Goal: Communication & Community: Answer question/provide support

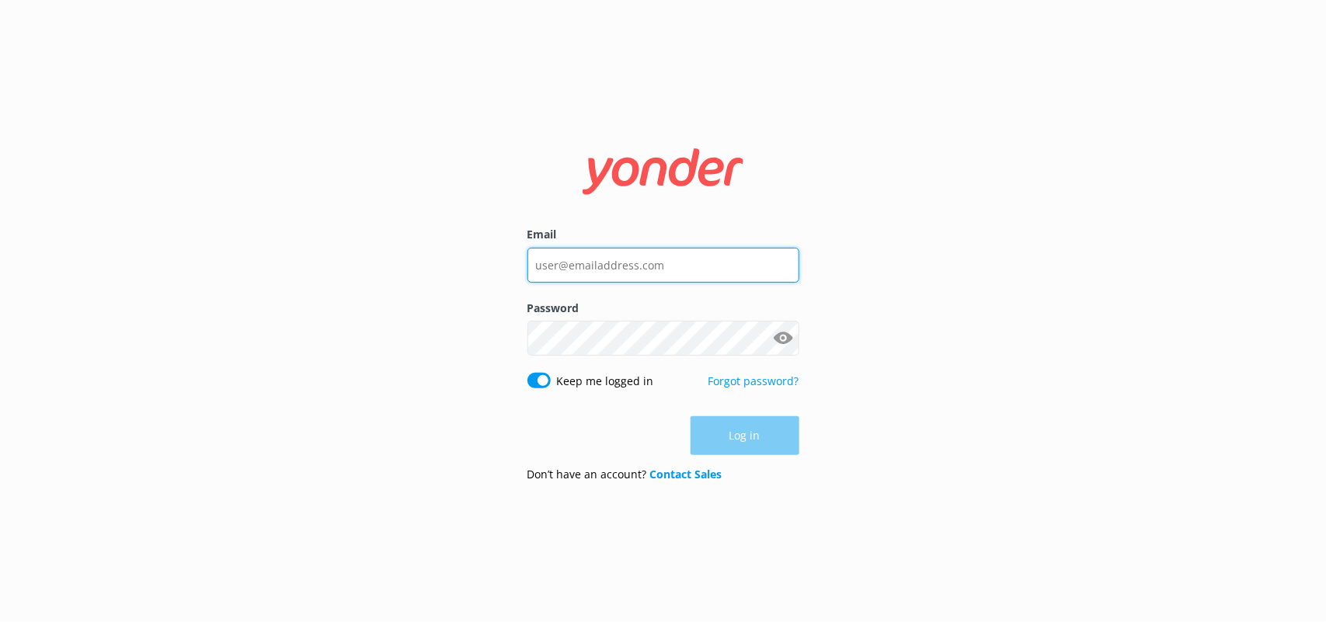
type input "[PERSON_NAME][EMAIL_ADDRESS][PERSON_NAME][DOMAIN_NAME]"
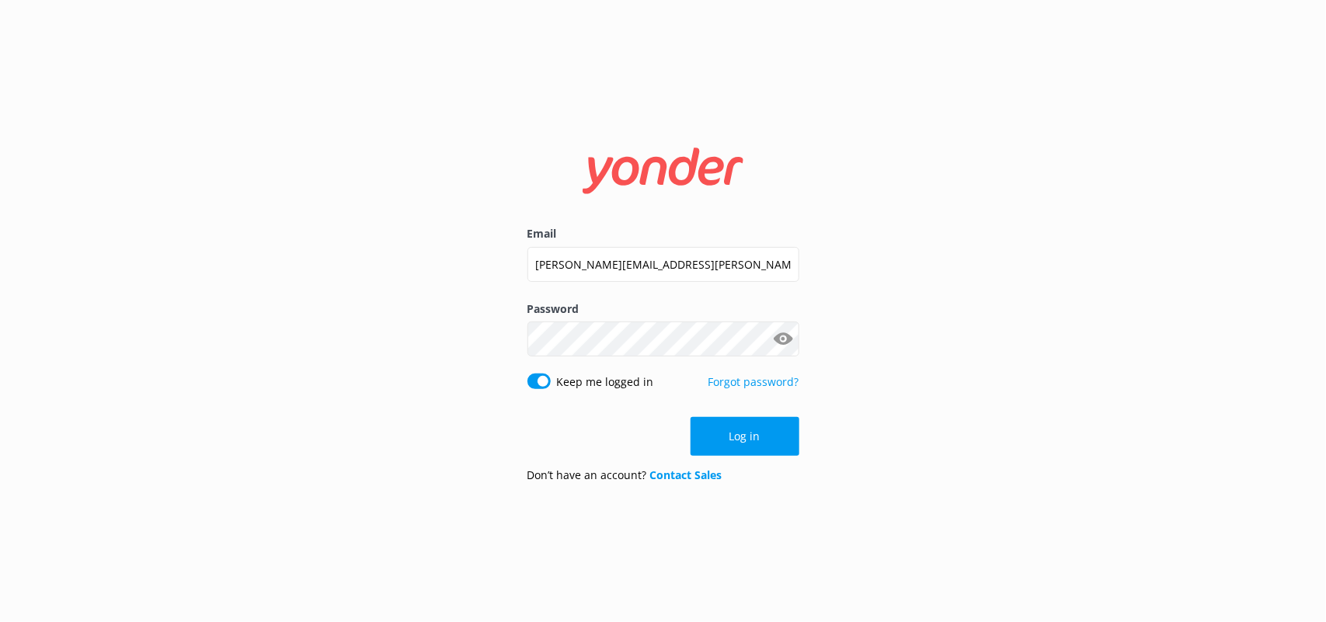
click at [747, 436] on div "Log in" at bounding box center [663, 436] width 272 height 39
click at [747, 436] on button "Log in" at bounding box center [744, 436] width 109 height 39
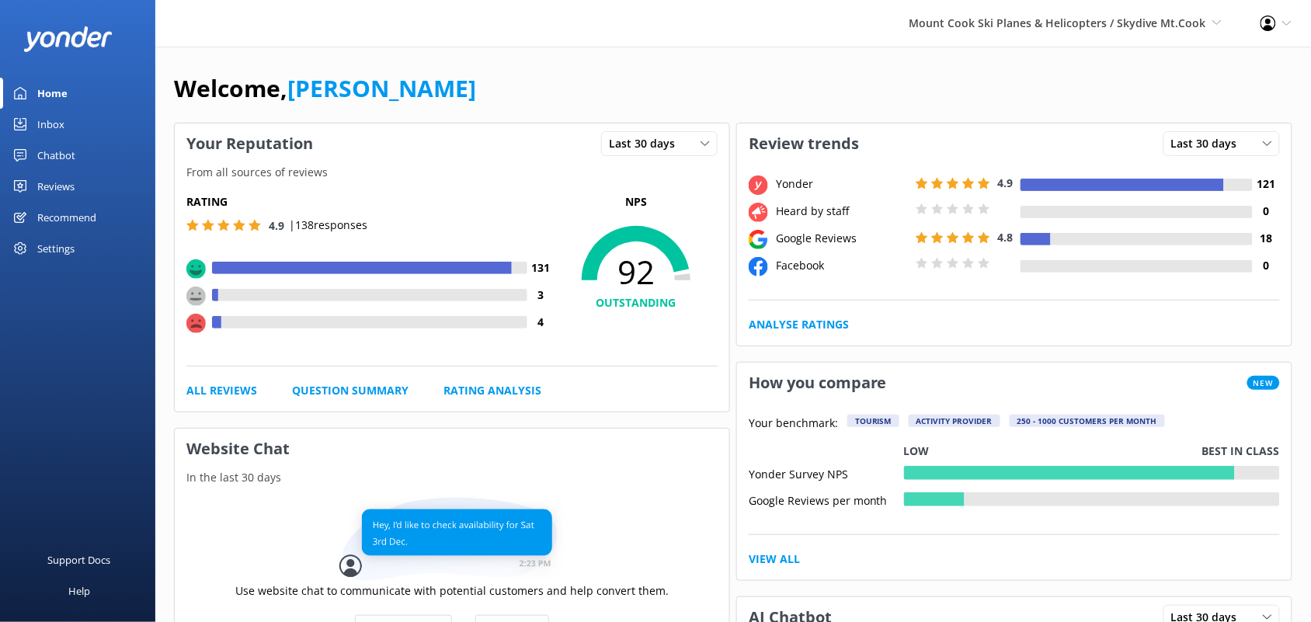
click at [71, 184] on div "Reviews" at bounding box center [55, 186] width 37 height 31
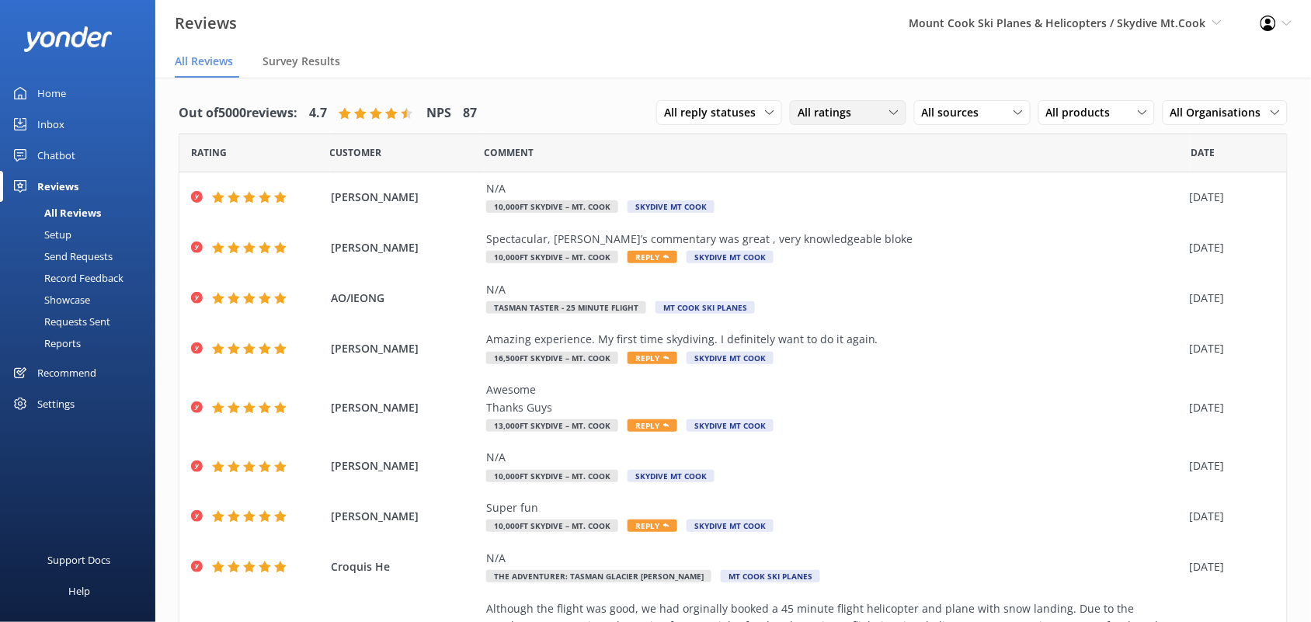
click at [850, 116] on div "All ratings" at bounding box center [848, 112] width 109 height 17
click at [825, 245] on div "Detractors" at bounding box center [847, 239] width 71 height 16
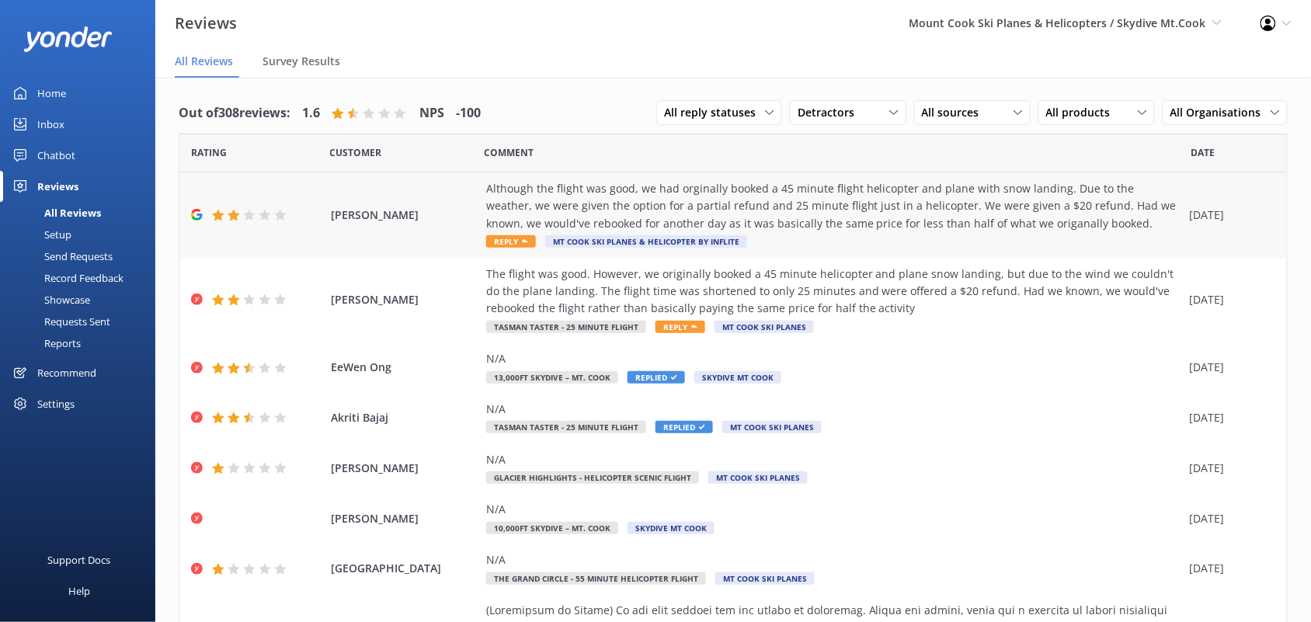
click at [559, 214] on div "Although the flight was good, we had orginally booked a 45 minute flight helico…" at bounding box center [834, 206] width 696 height 52
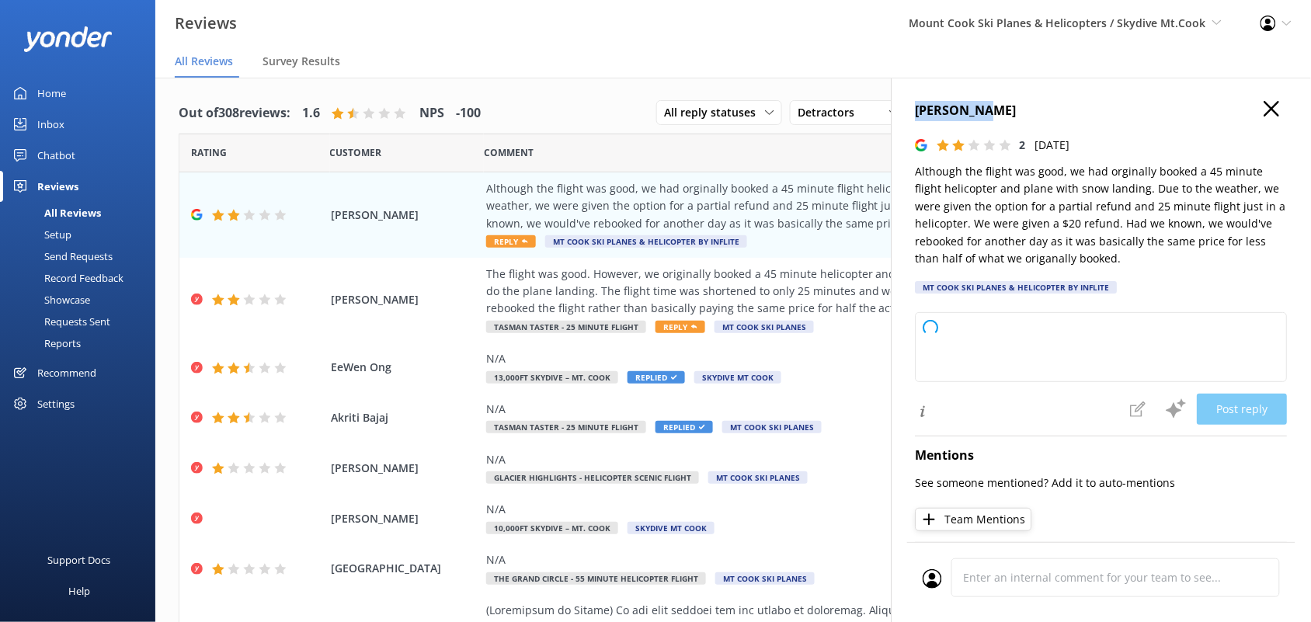
drag, startPoint x: 992, startPoint y: 109, endPoint x: 913, endPoint y: 106, distance: 79.3
click at [913, 106] on div "[PERSON_NAME] 2 [DATE] Although the flight was good, we had orginally booked a …" at bounding box center [1100, 389] width 419 height 622
type textarea "Thank you for your feedback. We’re sorry to hear that the weather impacted your…"
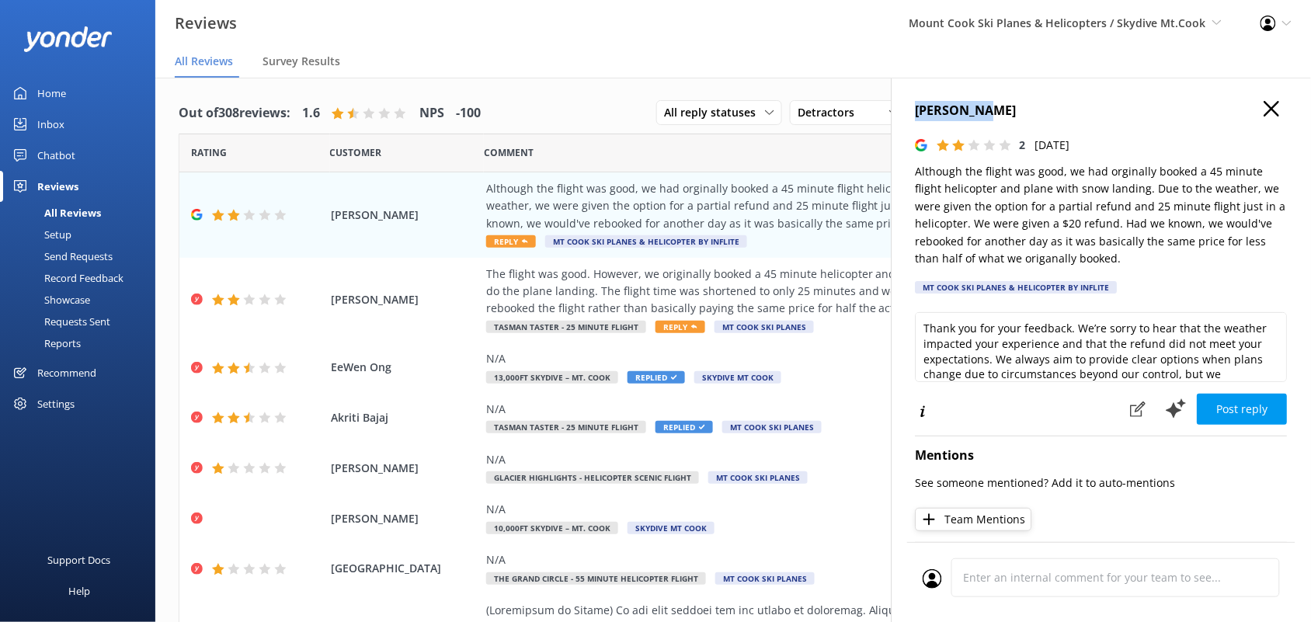
copy h4 "[PERSON_NAME]"
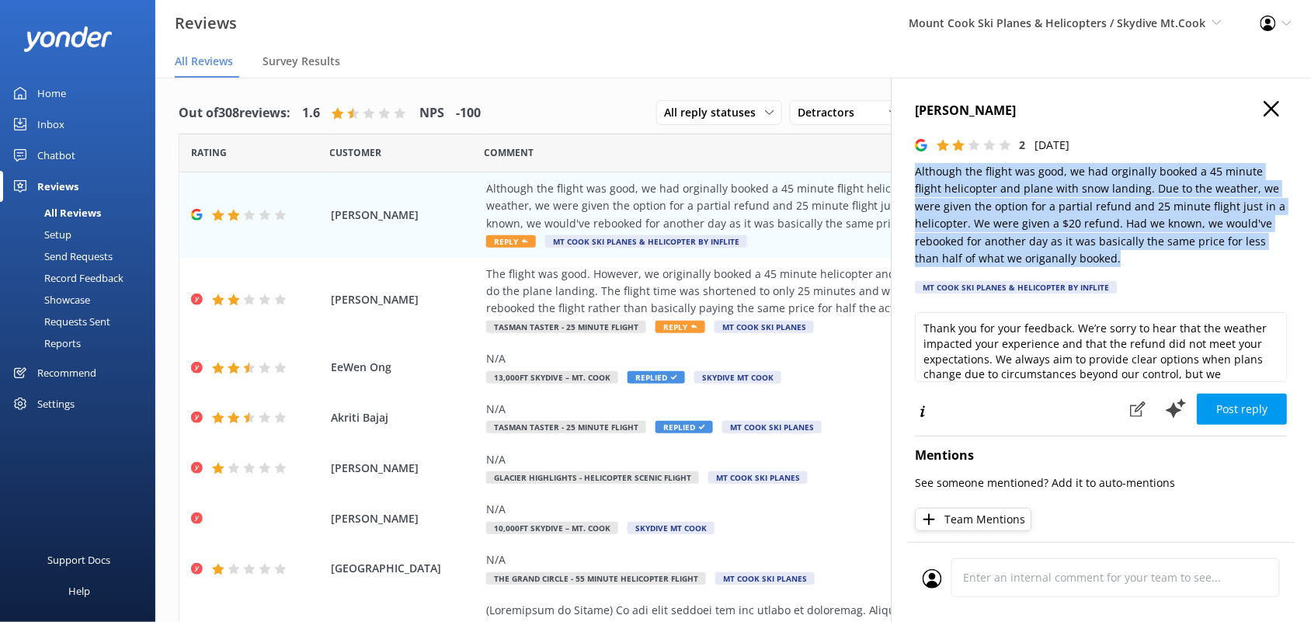
drag, startPoint x: 1119, startPoint y: 255, endPoint x: 906, endPoint y: 169, distance: 229.3
click at [906, 169] on div "[PERSON_NAME] 2 [DATE] Although the flight was good, we had orginally booked a …" at bounding box center [1100, 389] width 419 height 622
copy p "Although the flight was good, we had orginally booked a 45 minute flight helico…"
click at [1264, 109] on use "button" at bounding box center [1272, 109] width 16 height 16
